Goal: Task Accomplishment & Management: Use online tool/utility

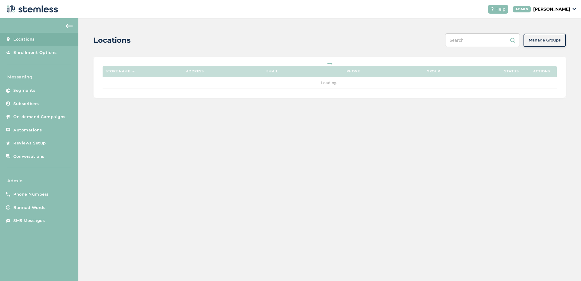
click at [538, 8] on p "[PERSON_NAME]" at bounding box center [551, 9] width 37 height 6
click at [549, 41] on span "Impersonate" at bounding box center [555, 44] width 30 height 6
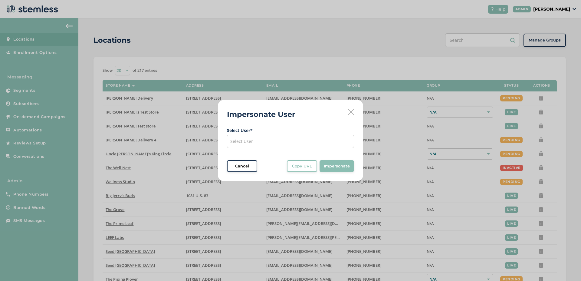
click at [258, 145] on div "Select User" at bounding box center [290, 141] width 127 height 13
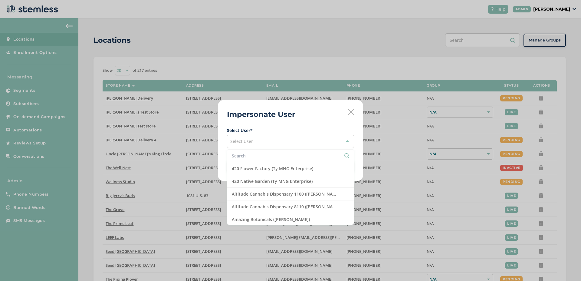
click at [245, 152] on input "text" at bounding box center [290, 155] width 117 height 6
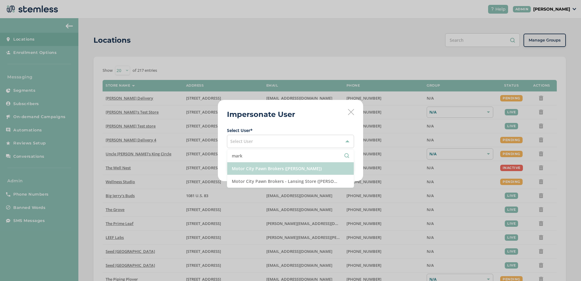
type input "mark"
click at [279, 168] on li "Motor City Pawn Brokers ([PERSON_NAME])" at bounding box center [290, 168] width 126 height 13
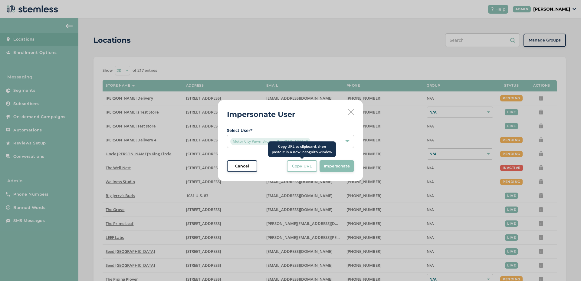
click at [298, 168] on span "Copy URL" at bounding box center [302, 166] width 20 height 6
click at [306, 163] on span "Copy URL" at bounding box center [302, 166] width 20 height 6
click at [302, 173] on div "Impersonate User Select User * Motor City Pawn Brokers ([PERSON_NAME]) Cancel C…" at bounding box center [290, 140] width 145 height 81
click at [301, 165] on span "Copy URL" at bounding box center [302, 166] width 20 height 6
